Goal: Find specific page/section: Find specific page/section

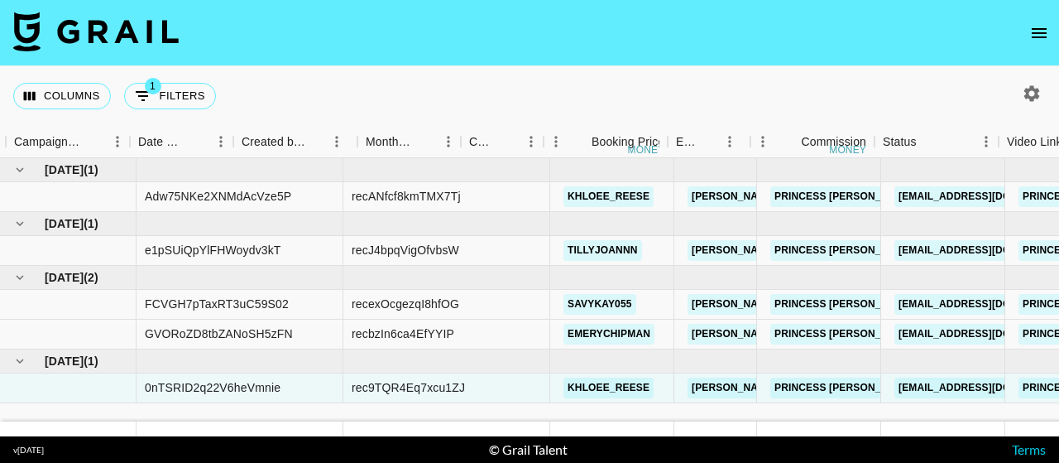
scroll to position [0, 1000]
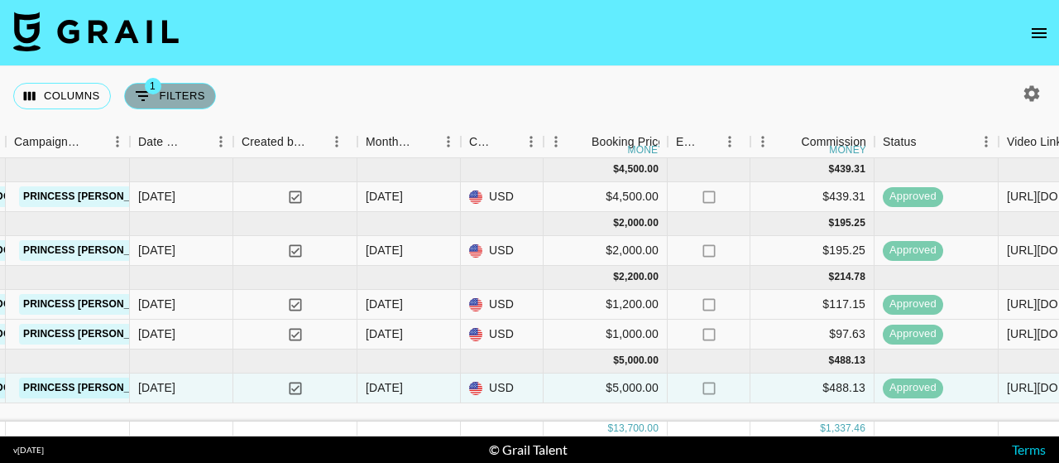
click at [185, 98] on button "1 Filters" at bounding box center [170, 96] width 92 height 26
select select "bookerId"
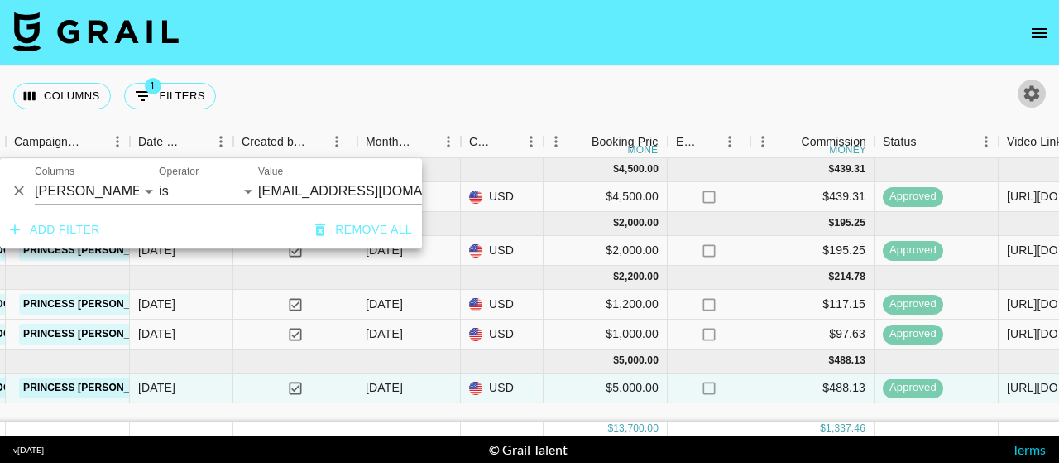
click at [1028, 84] on icon "button" at bounding box center [1032, 94] width 20 height 20
select select "[DATE]"
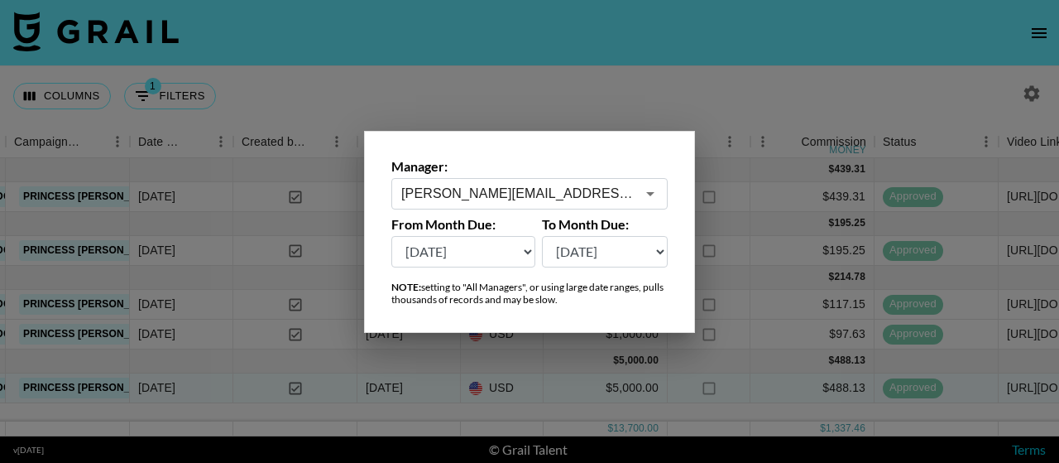
click at [640, 198] on icon "Open" at bounding box center [650, 194] width 20 height 20
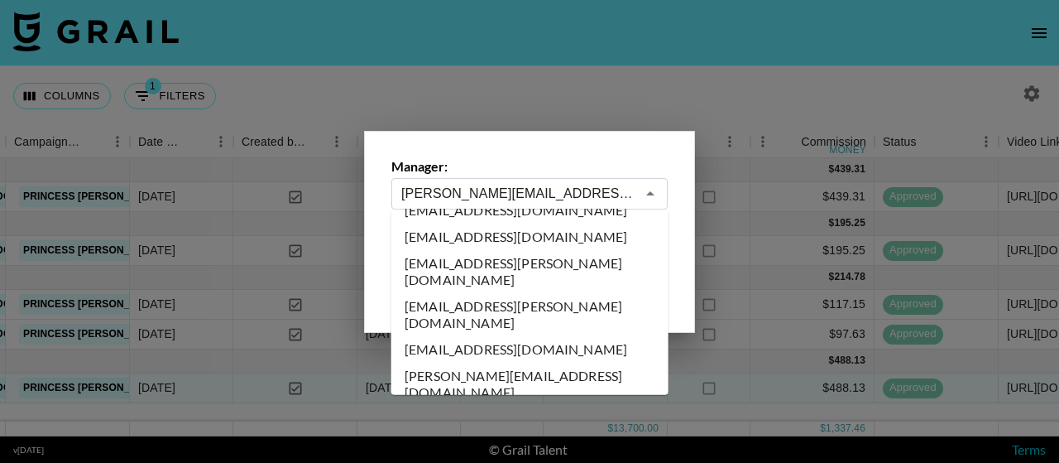
scroll to position [0, 0]
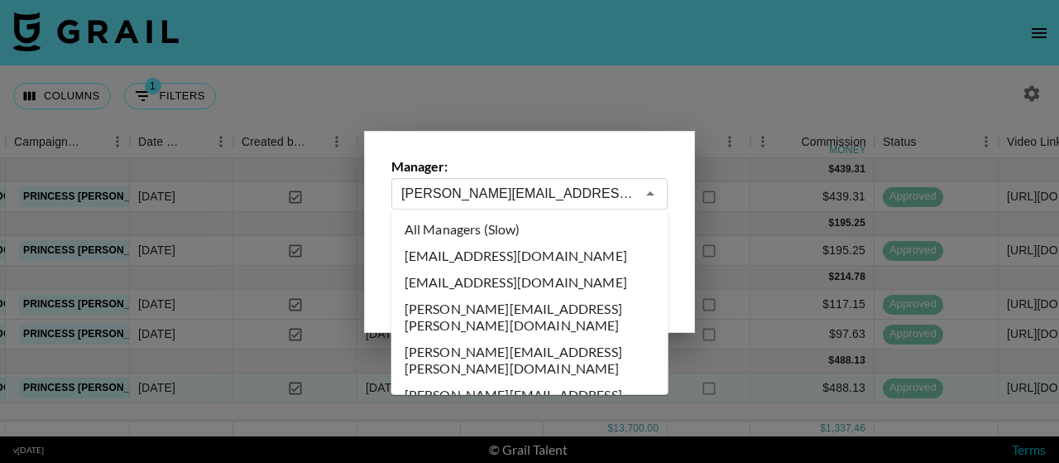
click at [479, 220] on li "All Managers (Slow)" at bounding box center [529, 229] width 277 height 26
type input "All Managers (Slow)"
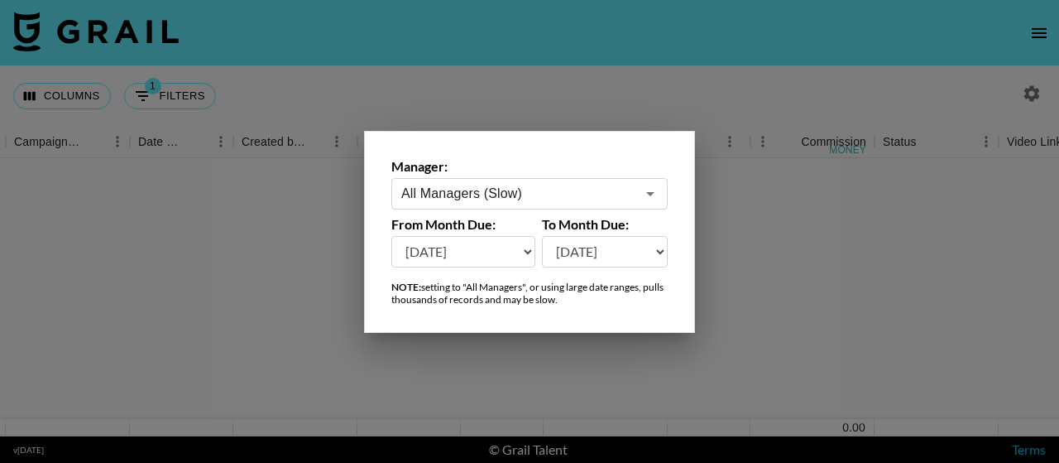
click at [541, 99] on div at bounding box center [529, 231] width 1059 height 463
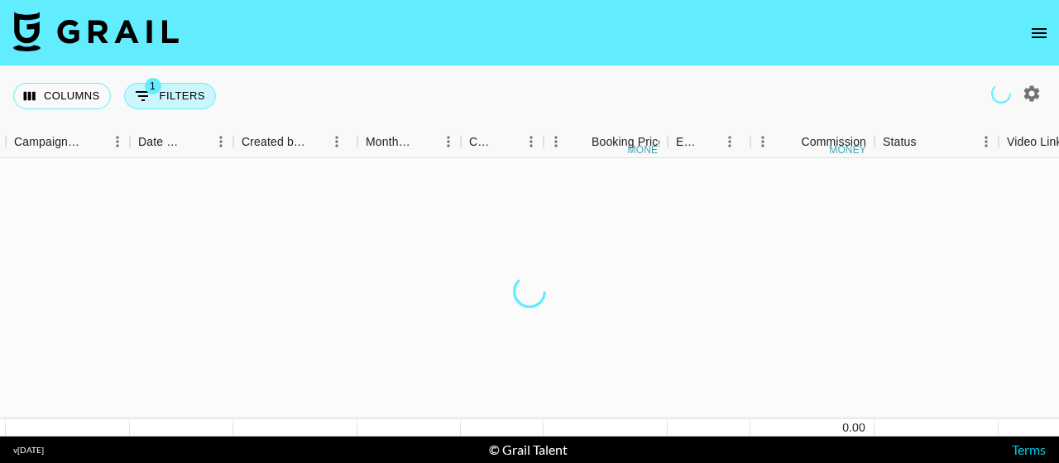
click at [185, 89] on button "1 Filters" at bounding box center [170, 96] width 92 height 26
select select "bookerId"
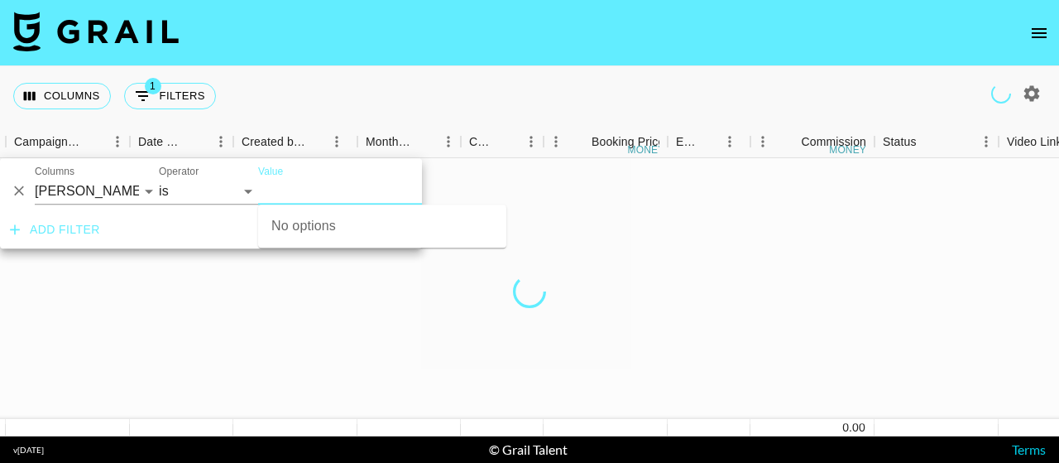
click at [280, 192] on input "Value" at bounding box center [359, 191] width 202 height 26
type input "pretty"
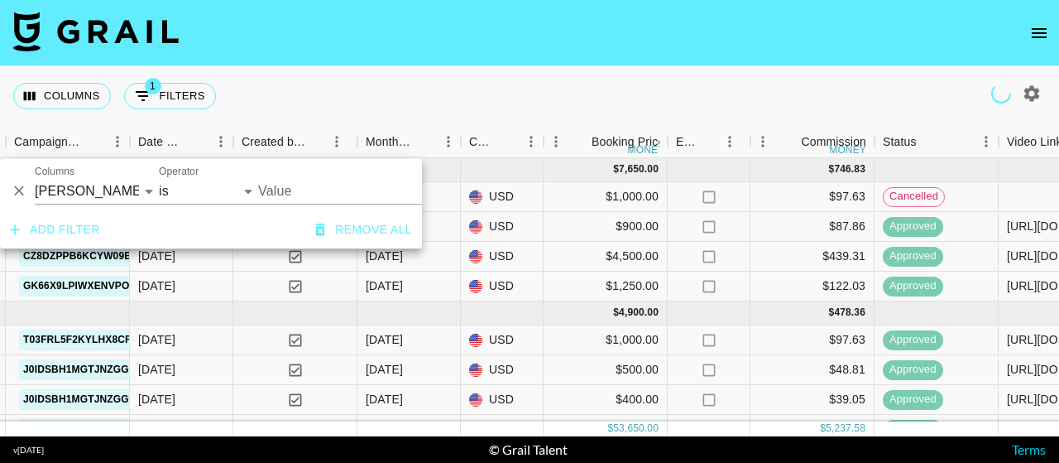
click at [326, 190] on input "Value" at bounding box center [359, 191] width 202 height 26
type input "pr"
click at [326, 190] on input "Value" at bounding box center [359, 191] width 202 height 26
type input "pretty"
type input "[EMAIL_ADDRESS][DOMAIN_NAME]"
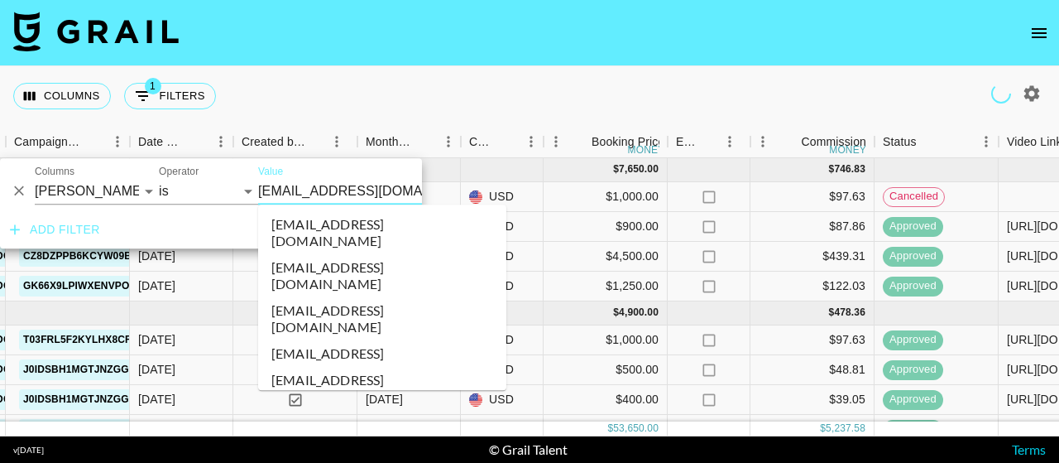
scroll to position [86796, 0]
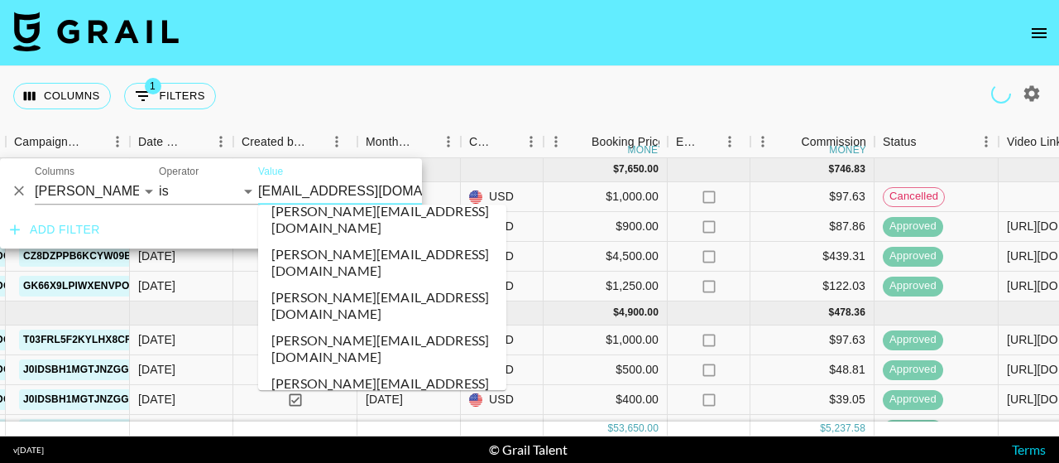
drag, startPoint x: 407, startPoint y: 189, endPoint x: 251, endPoint y: 191, distance: 156.4
click at [251, 191] on div "And Or Columns Grail Platform ID Airtable ID Talent Manager Client [PERSON_NAME…" at bounding box center [211, 184] width 422 height 53
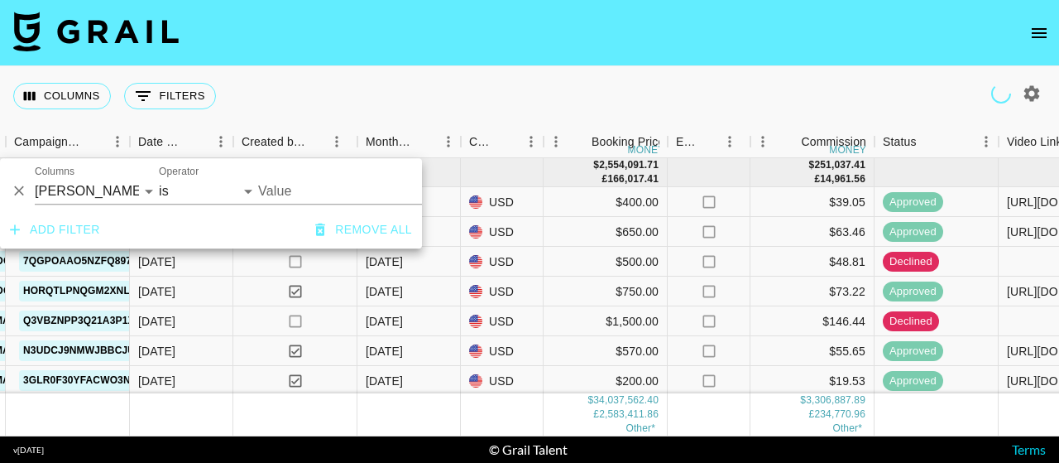
click at [286, 198] on input "Value" at bounding box center [369, 191] width 223 height 26
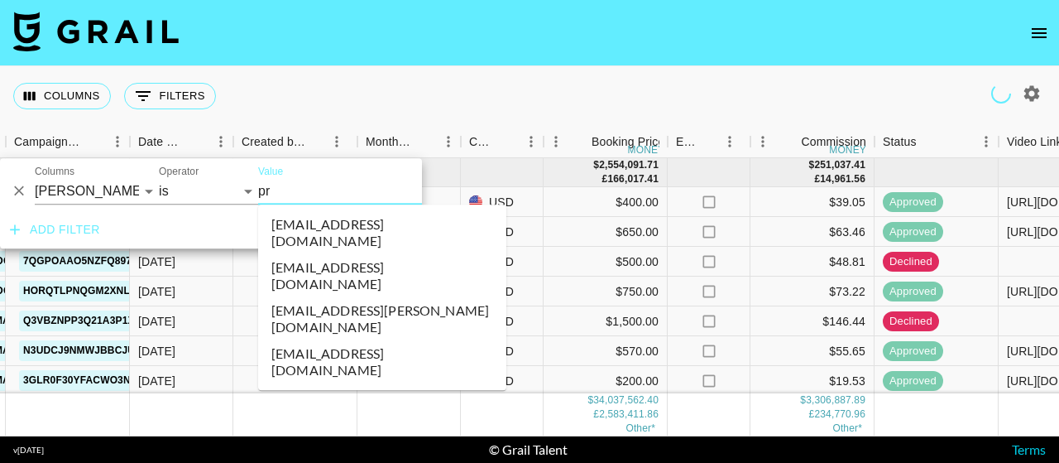
type input "pre"
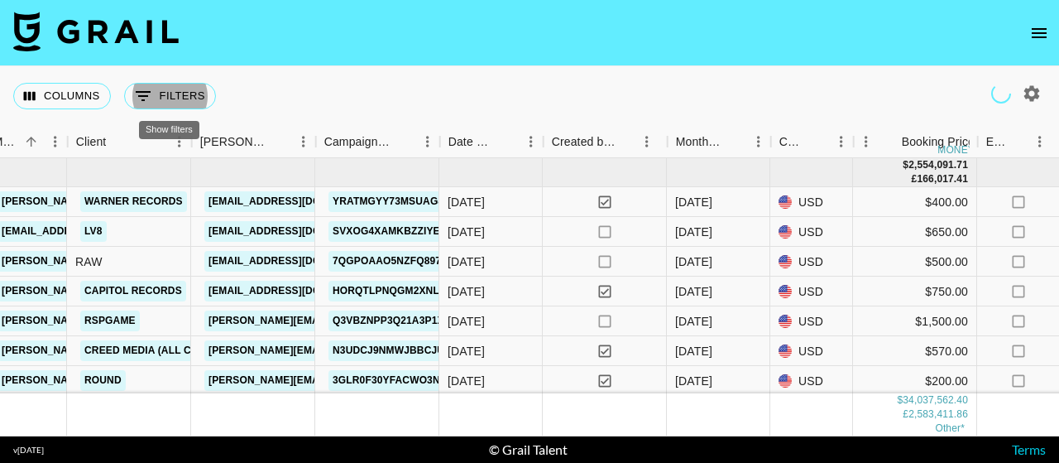
scroll to position [0, 689]
click at [172, 96] on button "0 Filters" at bounding box center [170, 96] width 92 height 26
select select "bookerId"
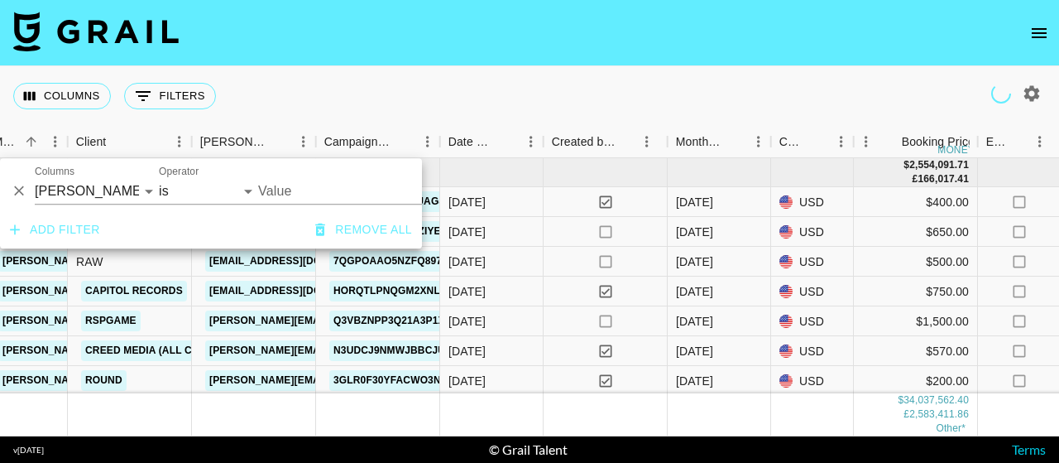
click at [300, 191] on input "Value" at bounding box center [369, 191] width 223 height 26
type input "pre"
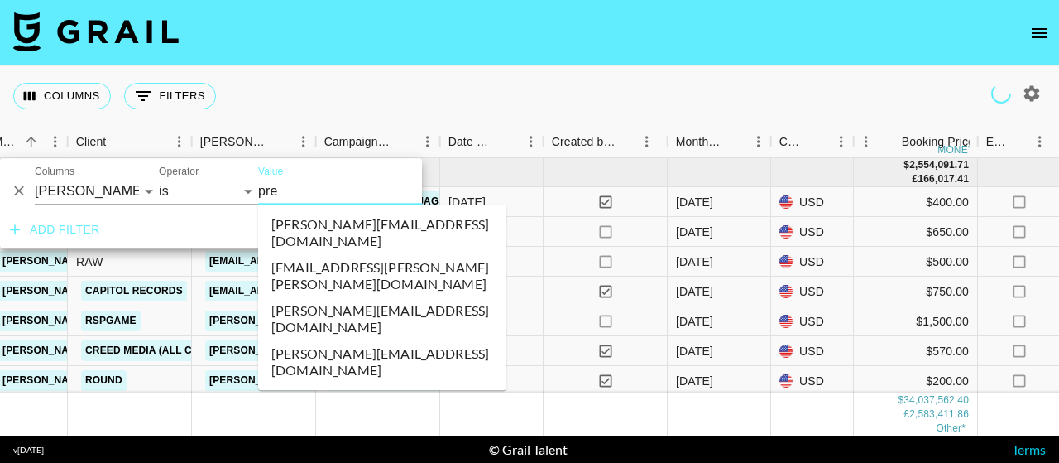
click at [330, 297] on li "[PERSON_NAME][EMAIL_ADDRESS][DOMAIN_NAME]" at bounding box center [382, 318] width 248 height 43
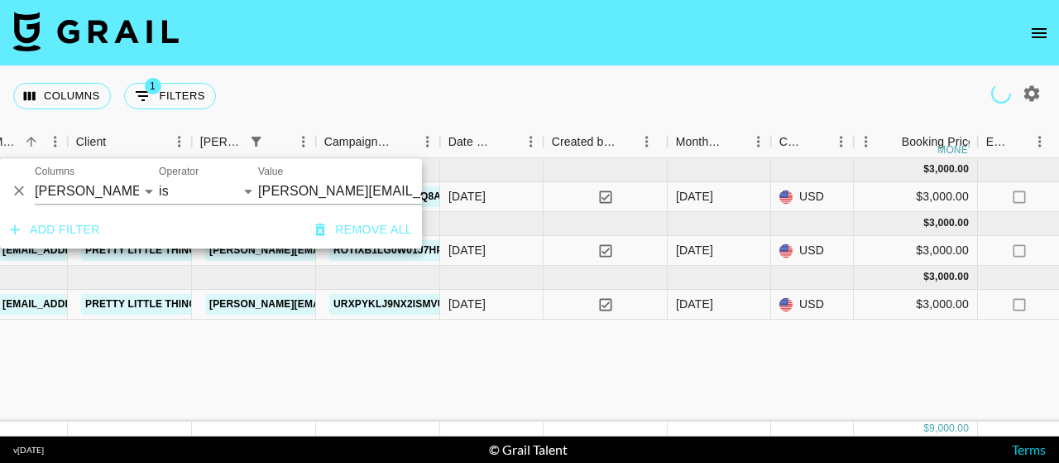
type input "[PERSON_NAME][EMAIL_ADDRESS][DOMAIN_NAME]"
click at [377, 353] on div "[DATE] ( 1 ) $ 3,000.00 $ 292.88 2eyjdfAlMMqKEga7qmu1 recYCclPTPIqdjnqb _allief…" at bounding box center [902, 289] width 3182 height 263
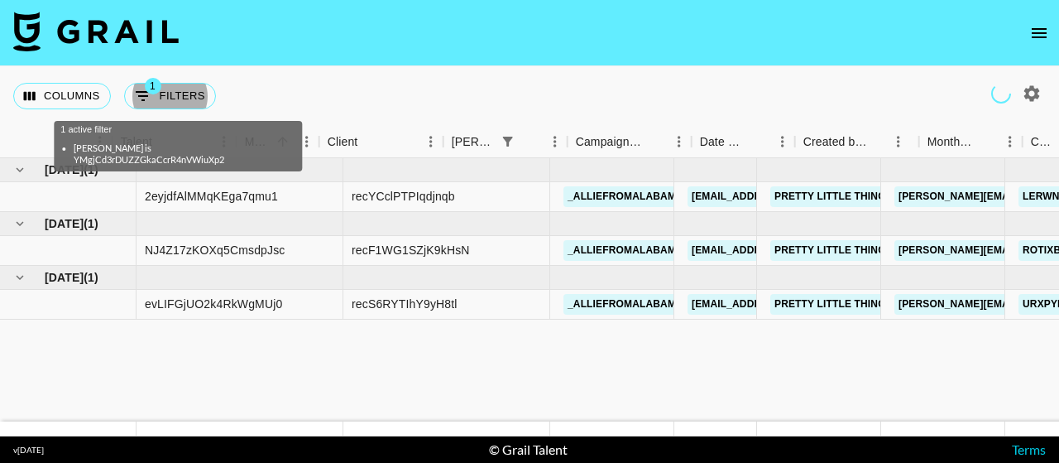
scroll to position [0, 438]
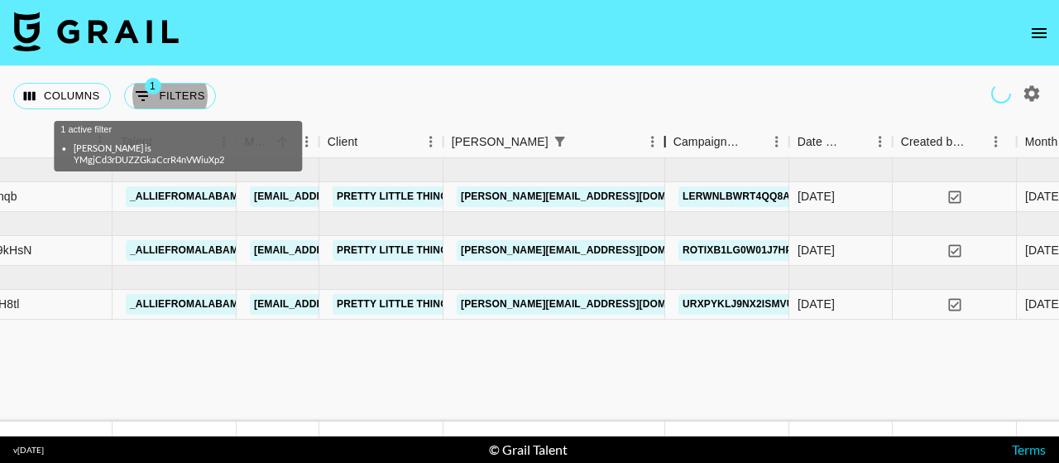
drag, startPoint x: 564, startPoint y: 149, endPoint x: 728, endPoint y: 145, distance: 163.9
click at [675, 145] on div "Booker" at bounding box center [665, 142] width 20 height 32
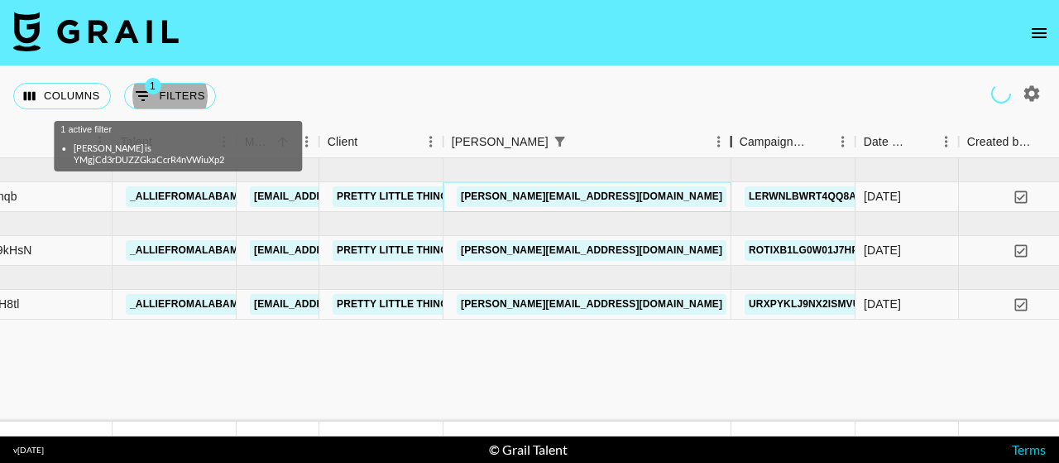
click at [592, 197] on link "[PERSON_NAME][EMAIL_ADDRESS][DOMAIN_NAME]" at bounding box center [592, 196] width 270 height 21
click at [581, 194] on link "[PERSON_NAME][EMAIL_ADDRESS][DOMAIN_NAME]" at bounding box center [592, 196] width 270 height 21
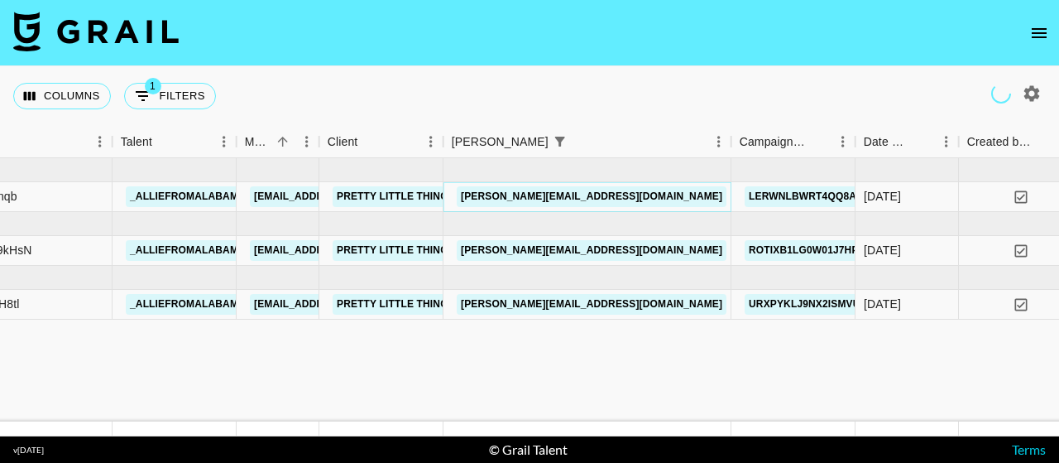
click at [612, 189] on link "[PERSON_NAME][EMAIL_ADDRESS][DOMAIN_NAME]" at bounding box center [592, 196] width 270 height 21
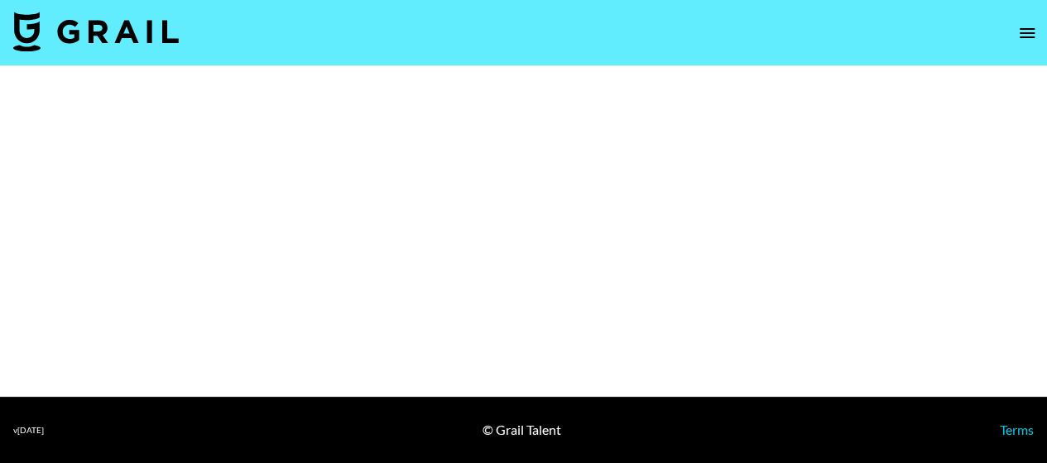
select select "Brand"
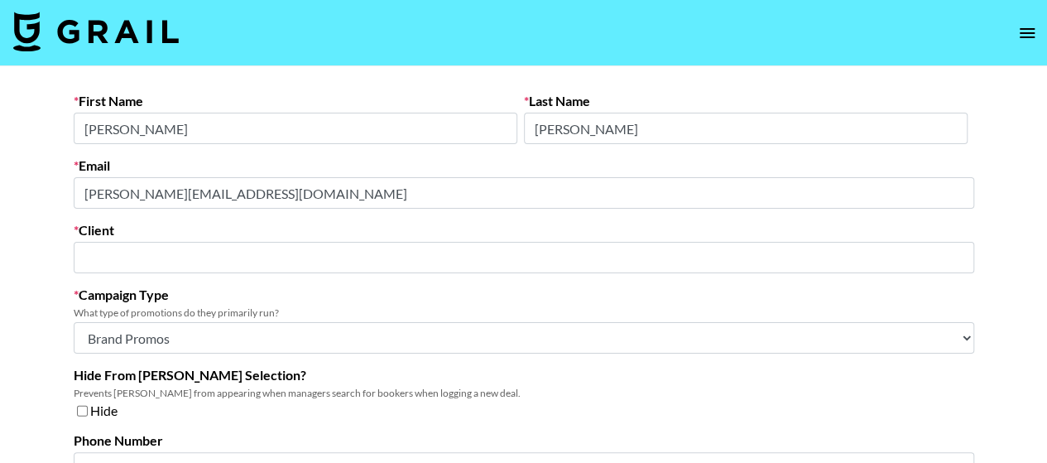
type input "Pretty Little Thing"
